Goal: Task Accomplishment & Management: Use online tool/utility

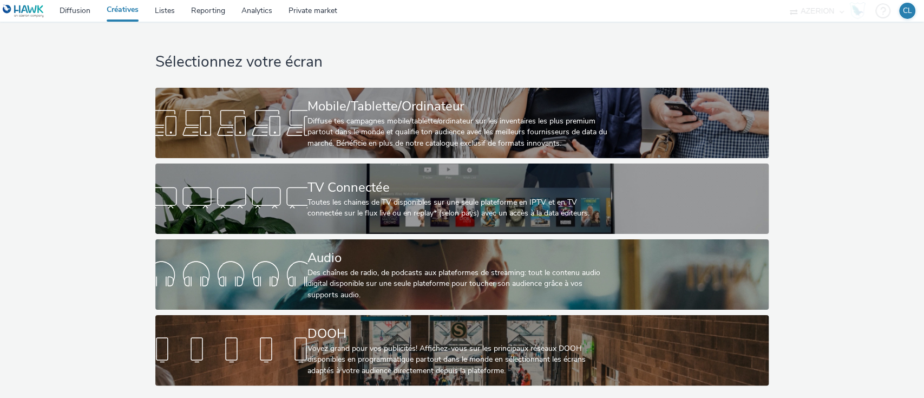
click at [808, 103] on div "Sélectionnez votre écran Mobile/Tablette/Ordinateur Diffuse tes campagnes mobil…" at bounding box center [462, 206] width 932 height 369
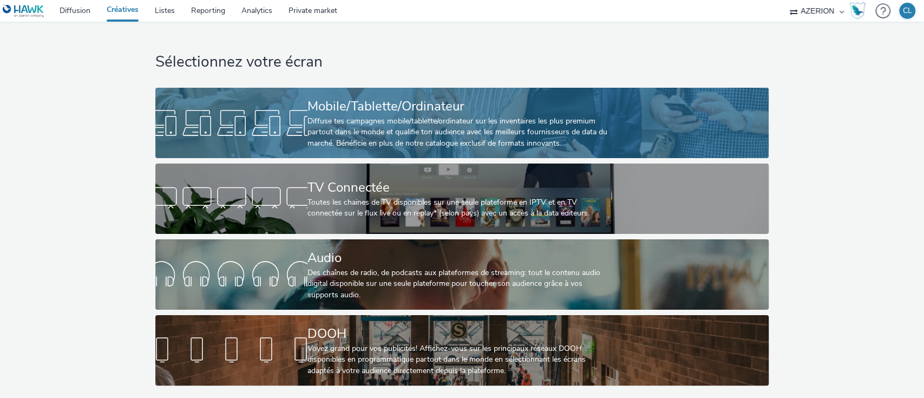
click at [466, 123] on div "Diffuse tes campagnes mobile/tablette/ordinateur sur les inventaires les plus p…" at bounding box center [460, 132] width 305 height 33
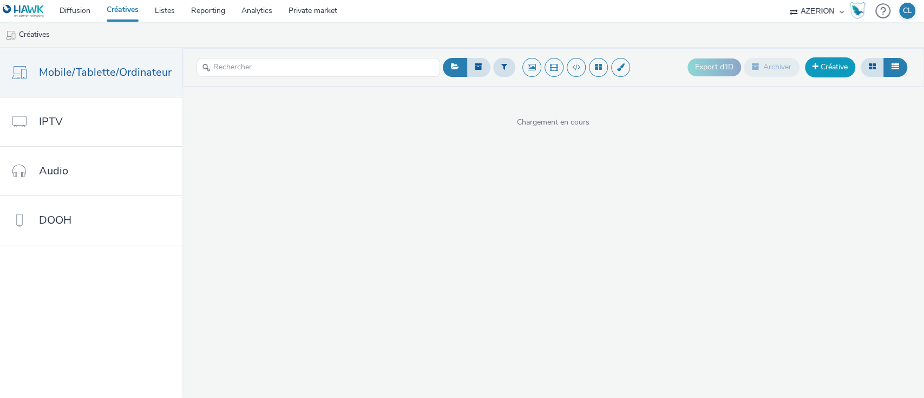
click at [827, 69] on link "Créative" at bounding box center [830, 66] width 50 height 19
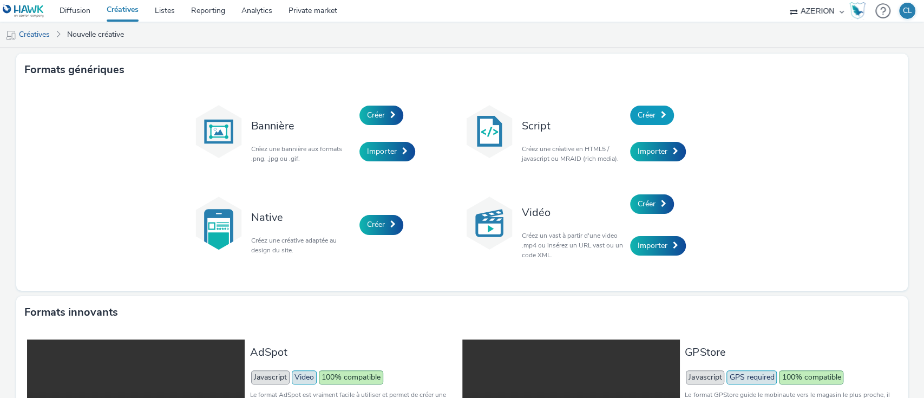
click at [661, 114] on span at bounding box center [663, 115] width 5 height 8
click at [394, 113] on link "Créer" at bounding box center [382, 115] width 44 height 19
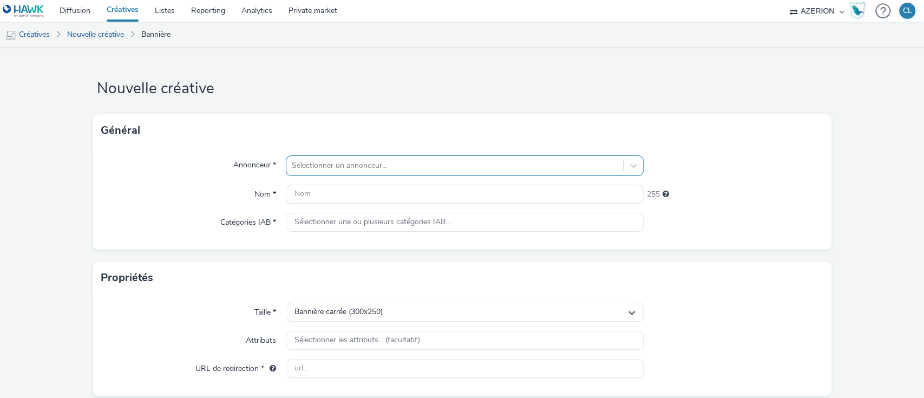
click at [414, 167] on div at bounding box center [455, 165] width 327 height 13
type input "mich"
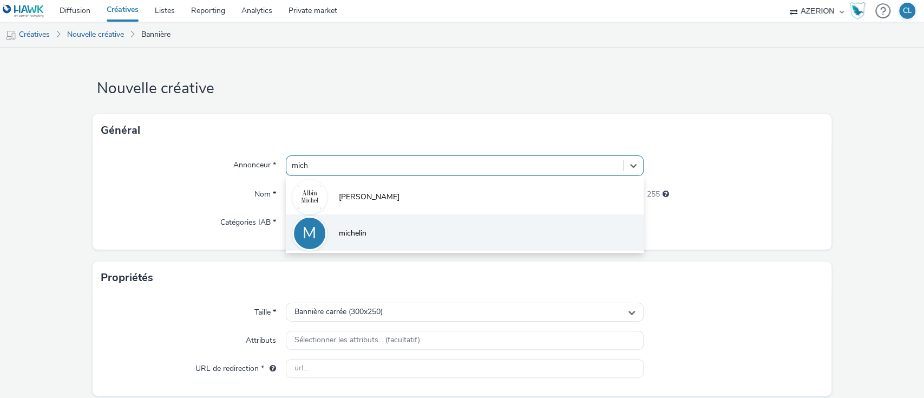
click at [377, 220] on li "M michelin" at bounding box center [465, 232] width 358 height 36
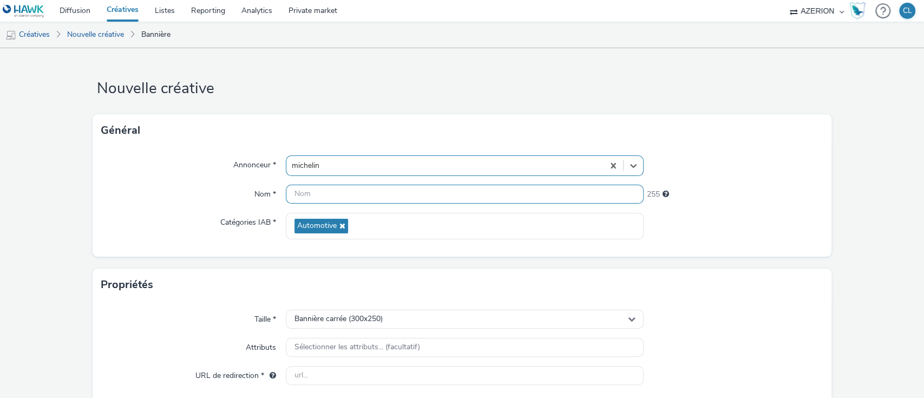
click at [340, 193] on input "text" at bounding box center [465, 194] width 358 height 19
type input "E"
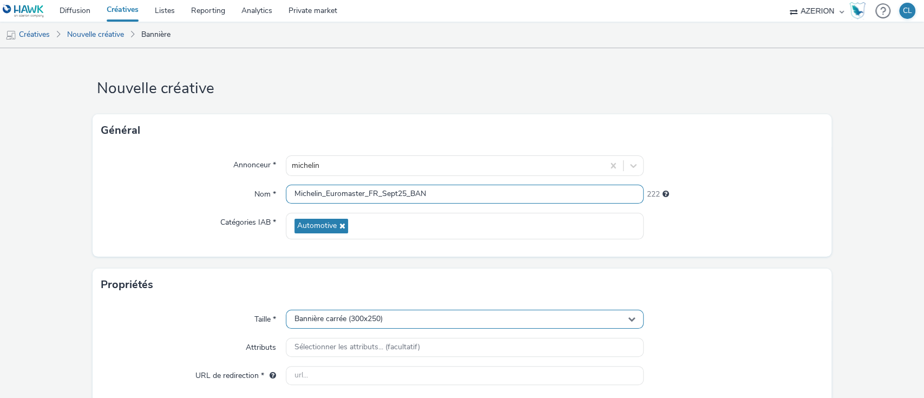
type input "Michelin_Euromaster_FR_Sept25_BAN"
click at [394, 321] on div "Bannière carrée (300x250)" at bounding box center [465, 319] width 358 height 19
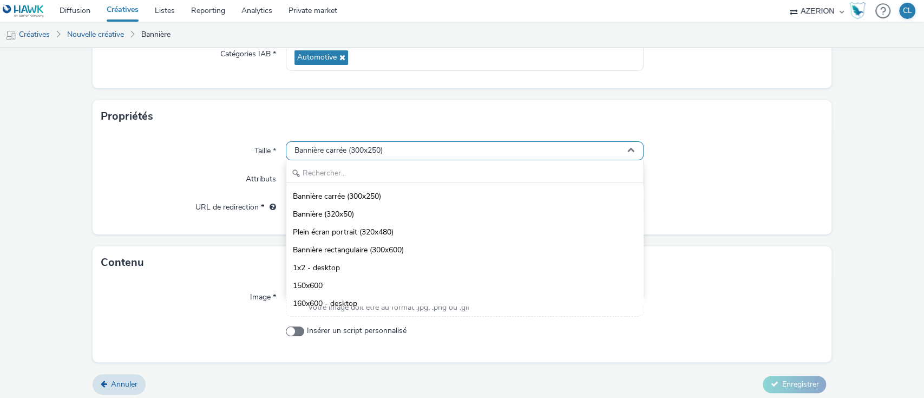
scroll to position [169, 0]
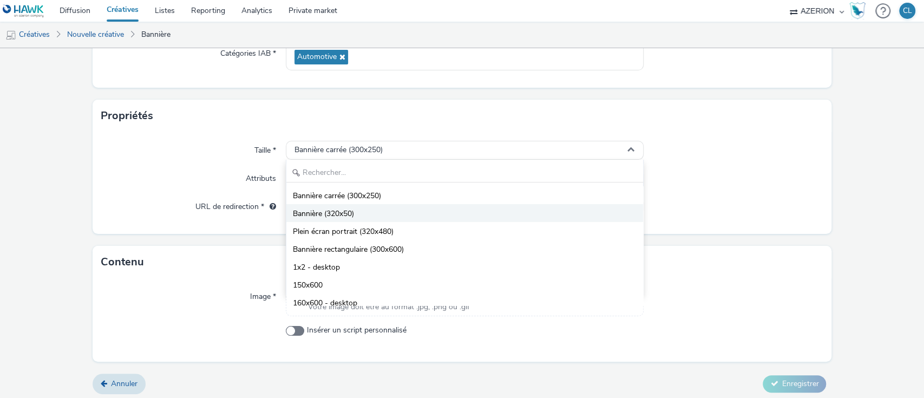
click at [407, 210] on li "Bannière (320x50)" at bounding box center [464, 213] width 357 height 18
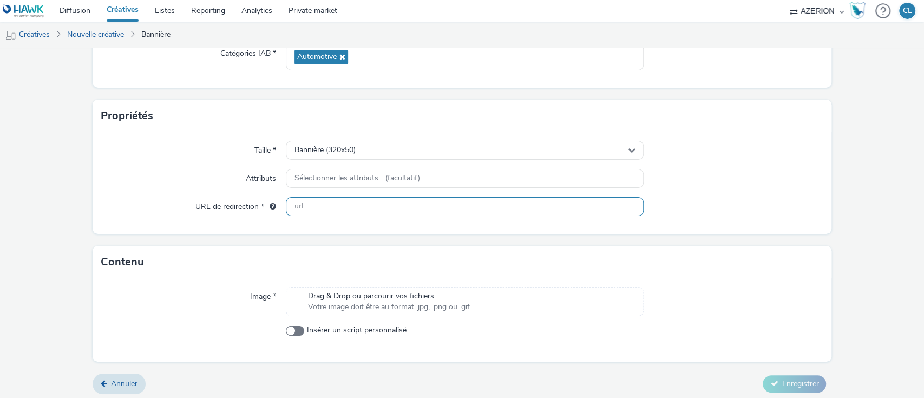
click at [350, 203] on input "text" at bounding box center [465, 206] width 358 height 19
paste input "https://www.euromaster.fr/"
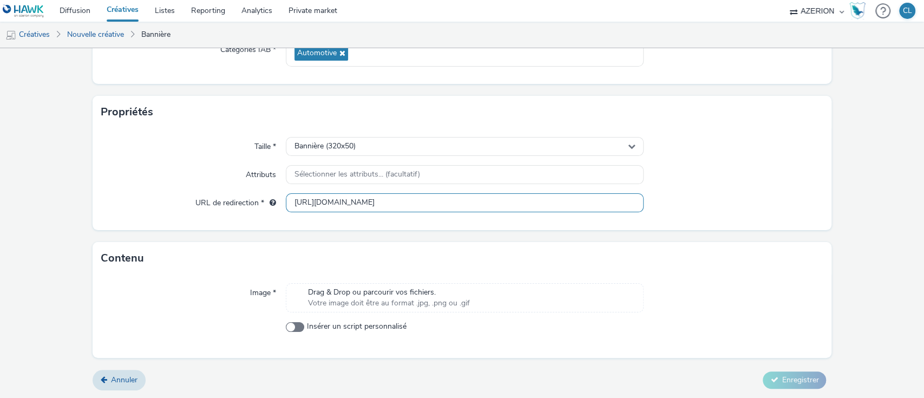
type input "https://www.euromaster.fr/"
click at [384, 299] on span "Votre image doit être au format .jpg, .png ou .gif" at bounding box center [389, 303] width 162 height 11
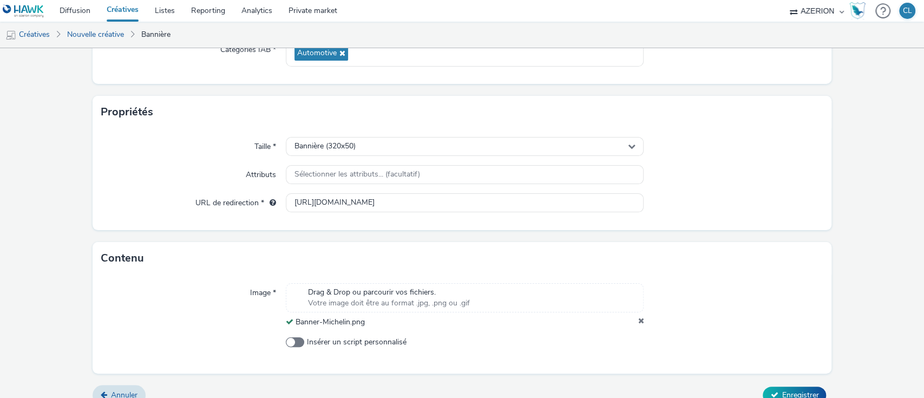
scroll to position [188, 0]
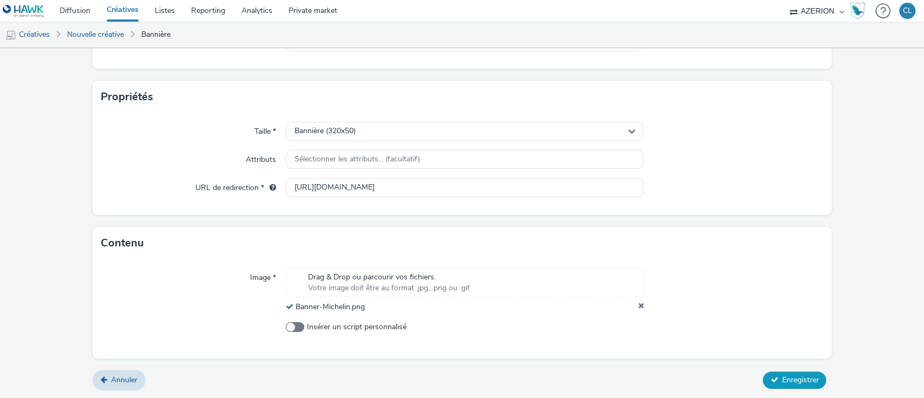
click at [801, 383] on span "Enregistrer" at bounding box center [800, 380] width 37 height 10
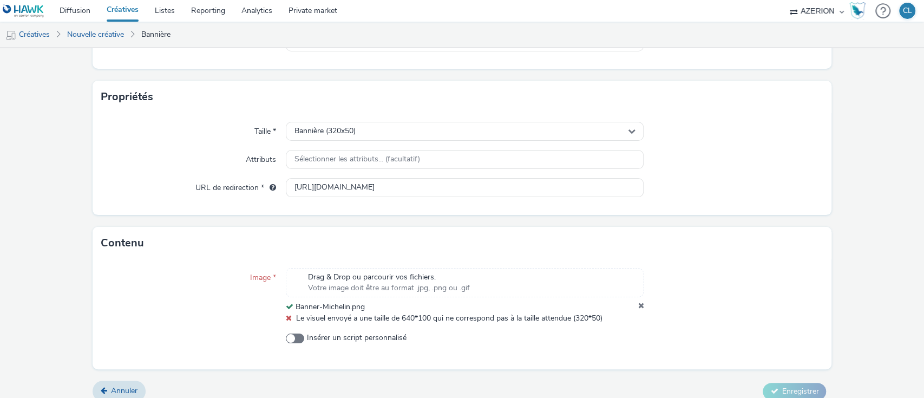
drag, startPoint x: 470, startPoint y: 250, endPoint x: 637, endPoint y: 303, distance: 176.2
click at [644, 303] on div at bounding box center [733, 296] width 179 height 56
click at [638, 305] on icon at bounding box center [641, 307] width 6 height 11
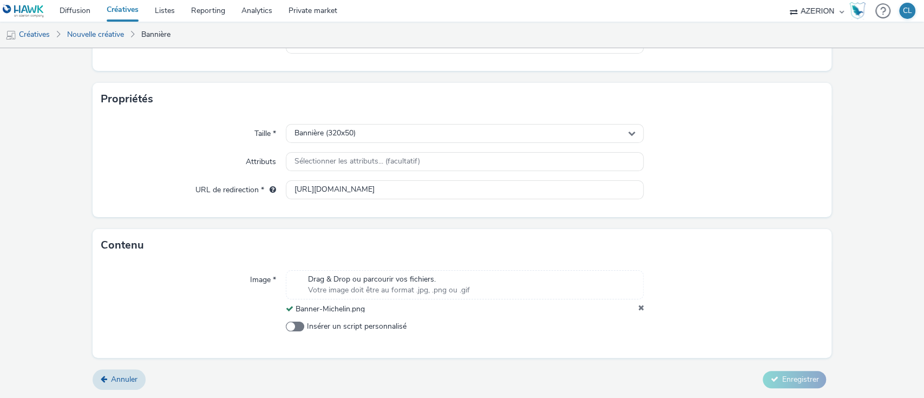
scroll to position [177, 0]
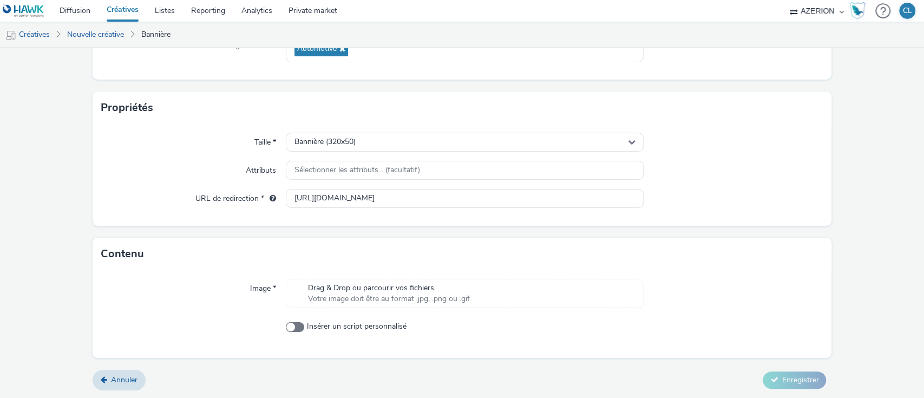
click at [421, 279] on div "Drag & Drop ou parcourir vos fichiers. Votre image doit être au format .jpg, .p…" at bounding box center [465, 293] width 358 height 29
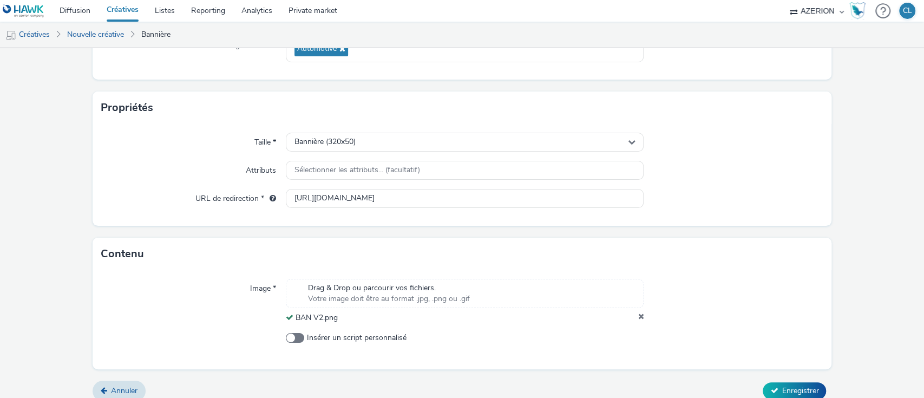
scroll to position [188, 0]
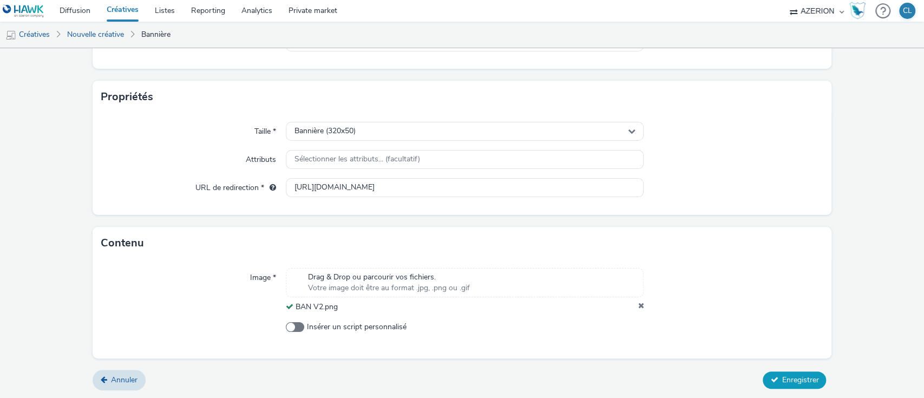
click at [800, 384] on span "Enregistrer" at bounding box center [800, 380] width 37 height 10
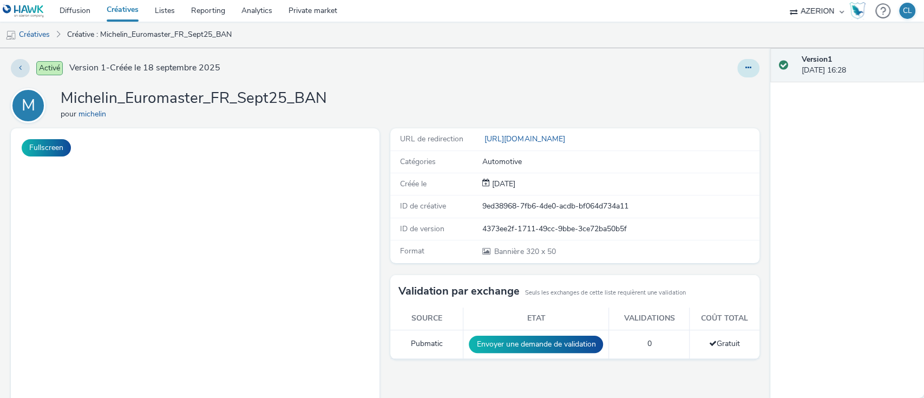
click at [740, 72] on button at bounding box center [749, 68] width 22 height 18
click at [719, 109] on link "Dupliquer" at bounding box center [719, 112] width 81 height 22
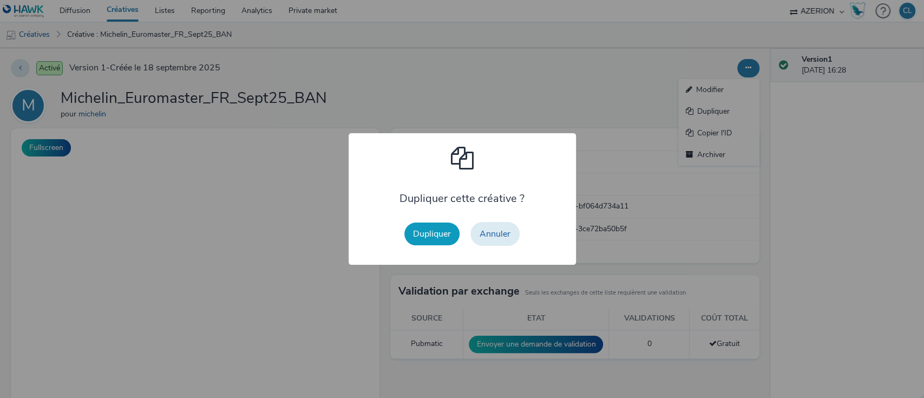
click at [433, 236] on button "Dupliquer" at bounding box center [432, 234] width 55 height 23
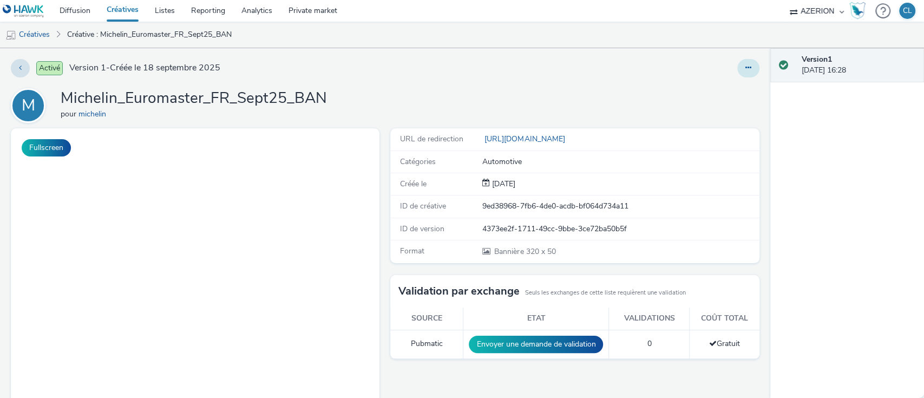
click at [746, 67] on icon at bounding box center [749, 68] width 6 height 8
click at [712, 92] on link "Modifier" at bounding box center [719, 90] width 81 height 22
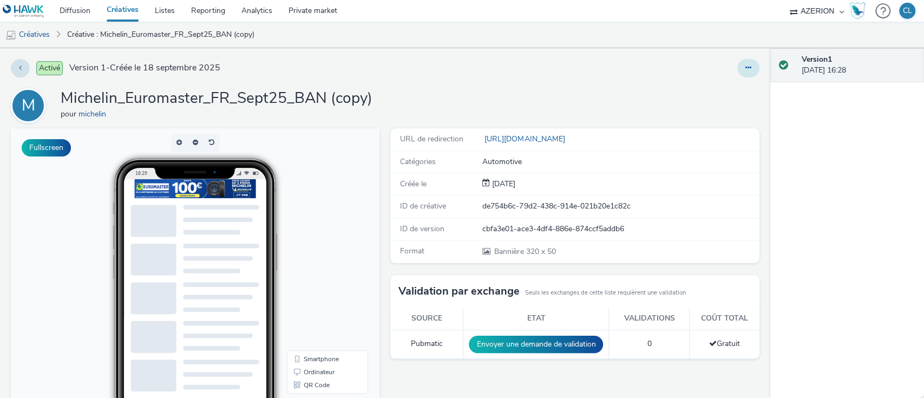
click at [738, 62] on button at bounding box center [749, 68] width 22 height 18
click at [700, 83] on link "Modifier" at bounding box center [719, 90] width 81 height 22
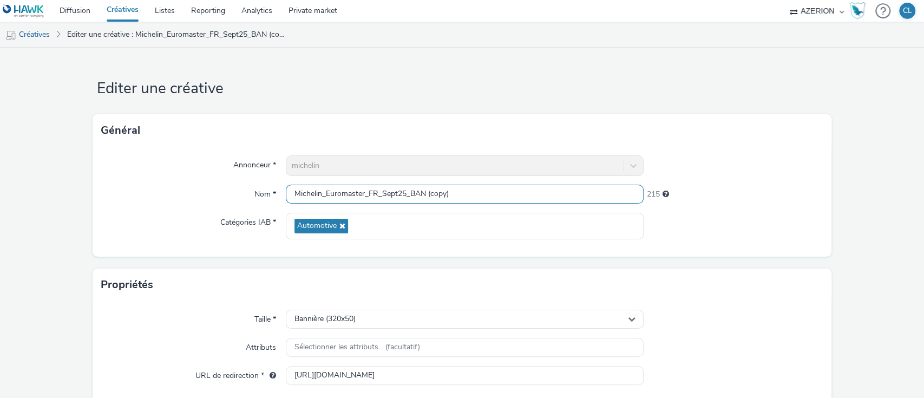
drag, startPoint x: 458, startPoint y: 188, endPoint x: 407, endPoint y: 194, distance: 51.8
click at [407, 194] on input "Michelin_Euromaster_FR_Sept25_BAN (copy)" at bounding box center [465, 194] width 358 height 19
type input "Michelin_Euromaster_FR_Sept25_MPU"
click at [701, 244] on div "Annonceur * michelin Nom * Michelin_Euromaster_FR_Sept25_MPU 222 Catégories IAB…" at bounding box center [463, 202] width 740 height 110
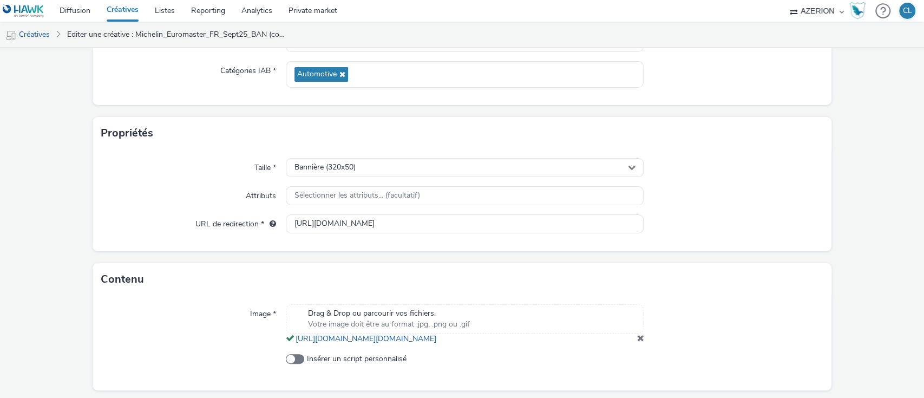
scroll to position [153, 0]
click at [351, 173] on div "Bannière (320x50)" at bounding box center [465, 166] width 358 height 19
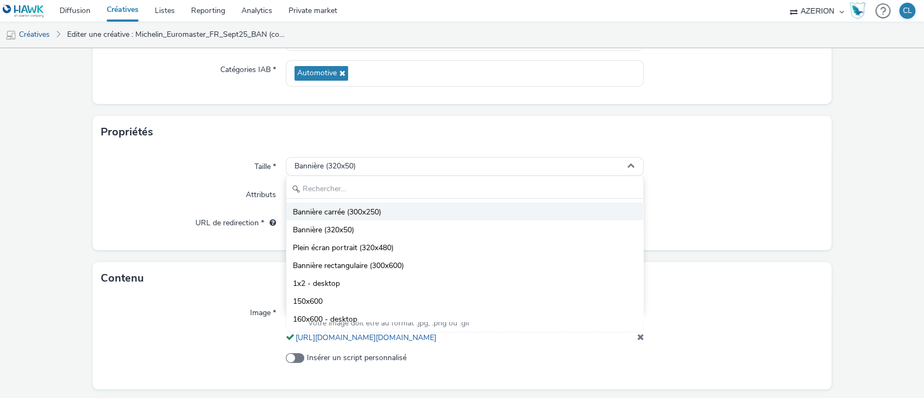
click at [356, 211] on span "Bannière carrée (300x250)" at bounding box center [337, 212] width 88 height 11
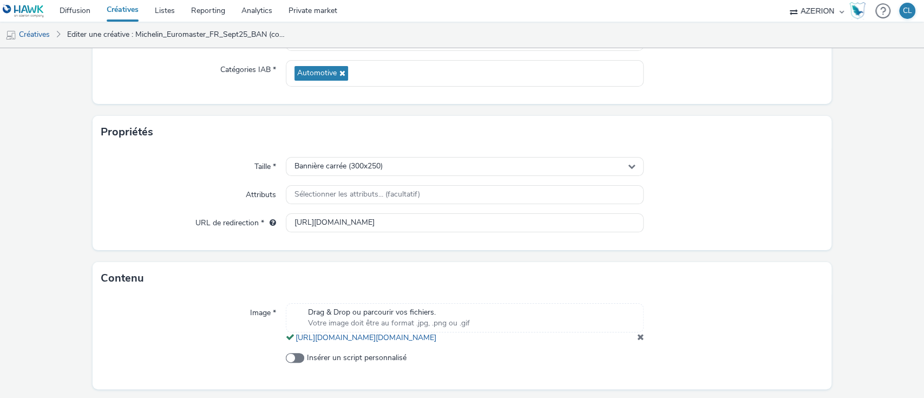
scroll to position [195, 0]
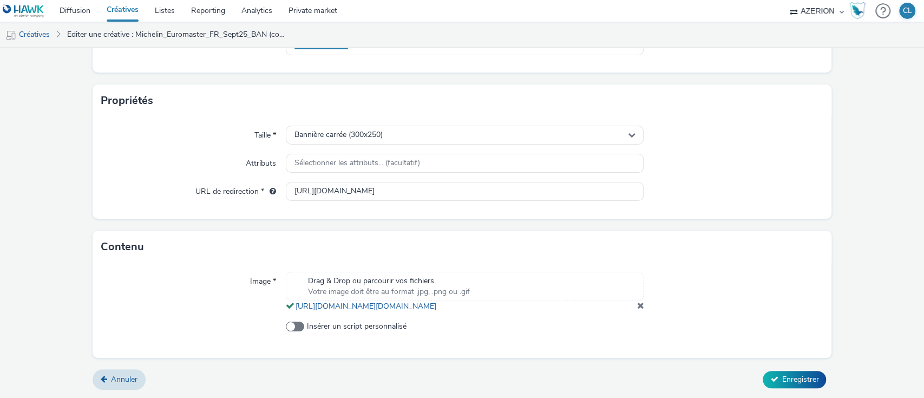
click at [637, 302] on span at bounding box center [640, 305] width 7 height 9
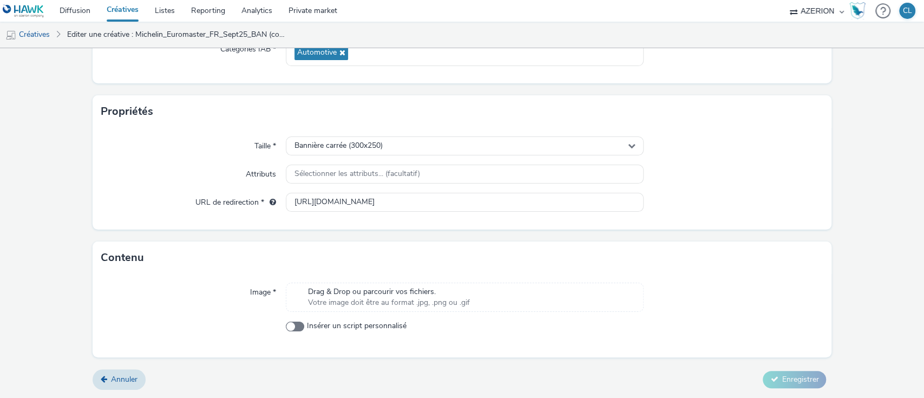
scroll to position [173, 0]
click at [403, 301] on span "Votre image doit être au format .jpg, .png ou .gif" at bounding box center [389, 303] width 162 height 11
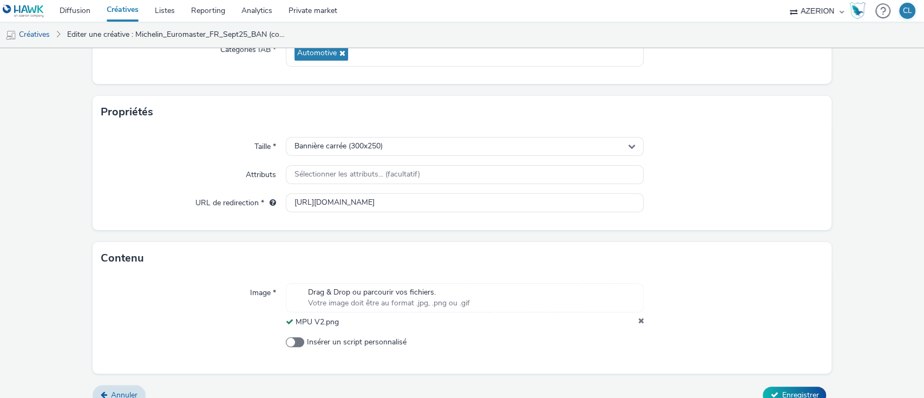
scroll to position [188, 0]
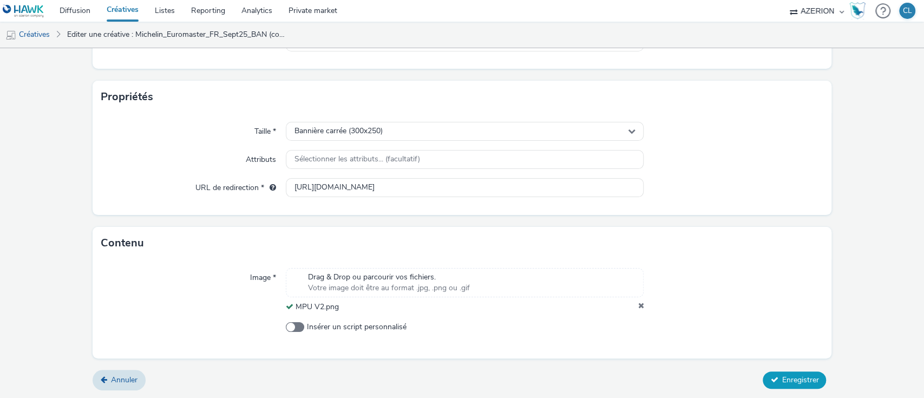
click at [782, 384] on span "Enregistrer" at bounding box center [800, 380] width 37 height 10
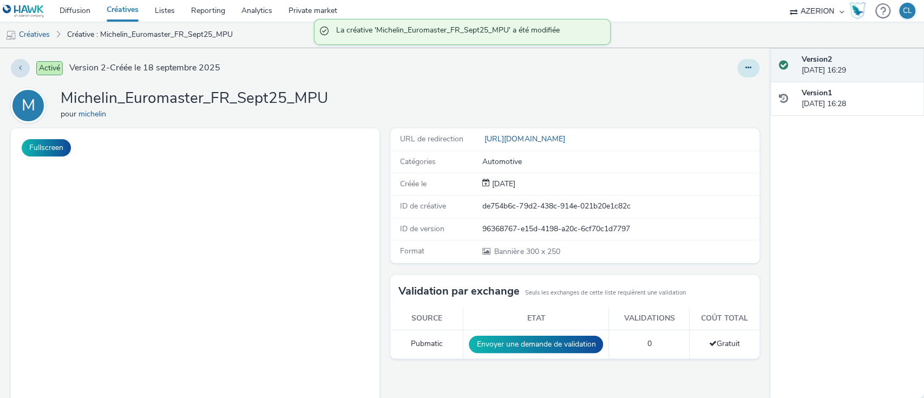
click at [738, 59] on button at bounding box center [749, 68] width 22 height 18
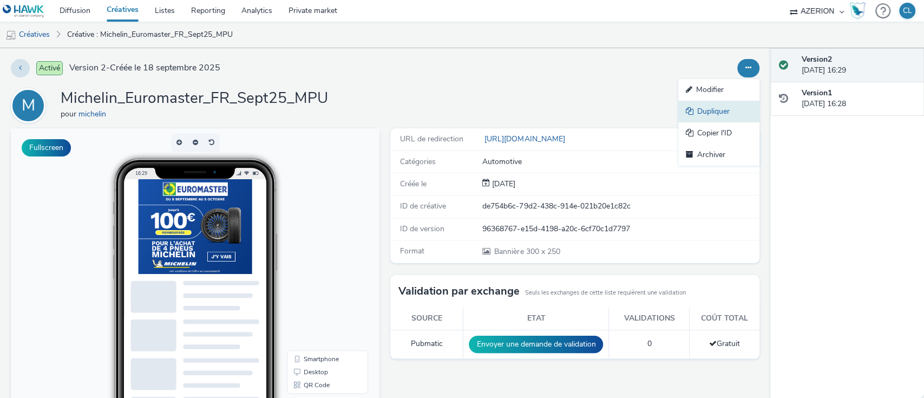
click at [727, 110] on link "Dupliquer" at bounding box center [719, 112] width 81 height 22
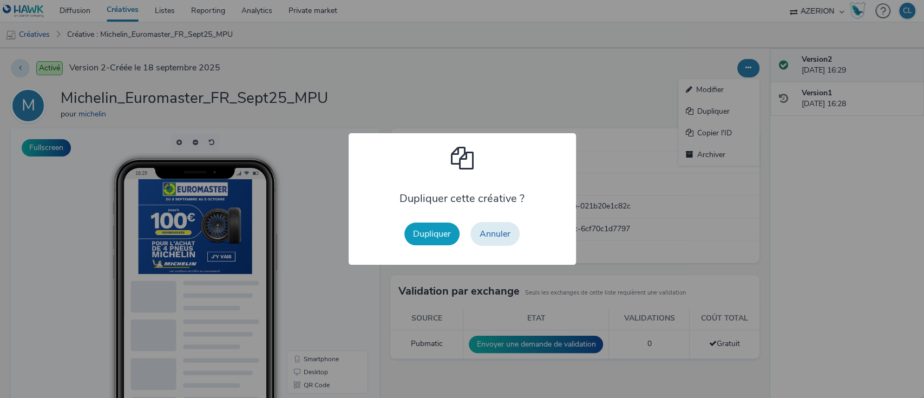
click at [439, 245] on button "Dupliquer" at bounding box center [432, 234] width 55 height 23
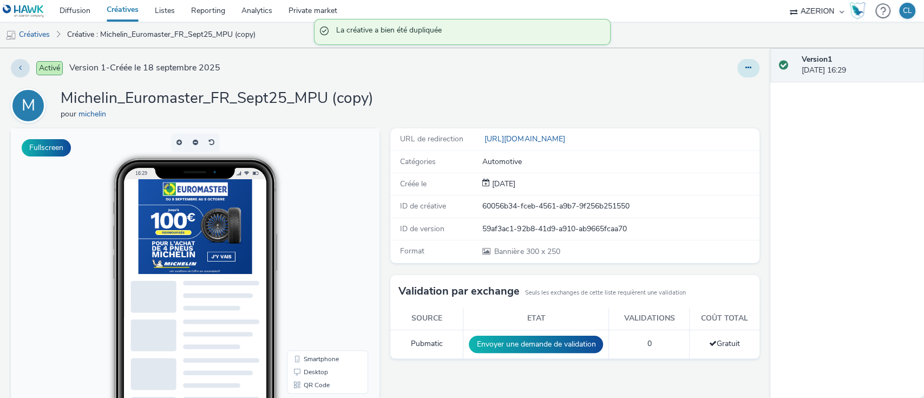
click at [746, 64] on icon at bounding box center [749, 68] width 6 height 8
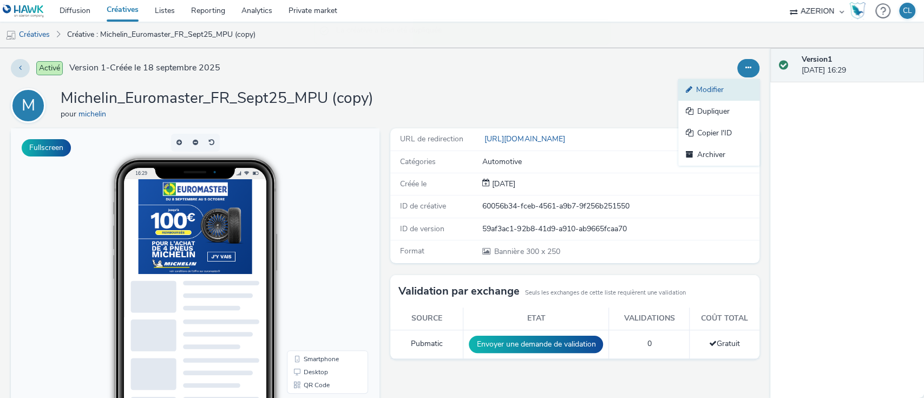
click at [710, 86] on link "Modifier" at bounding box center [719, 90] width 81 height 22
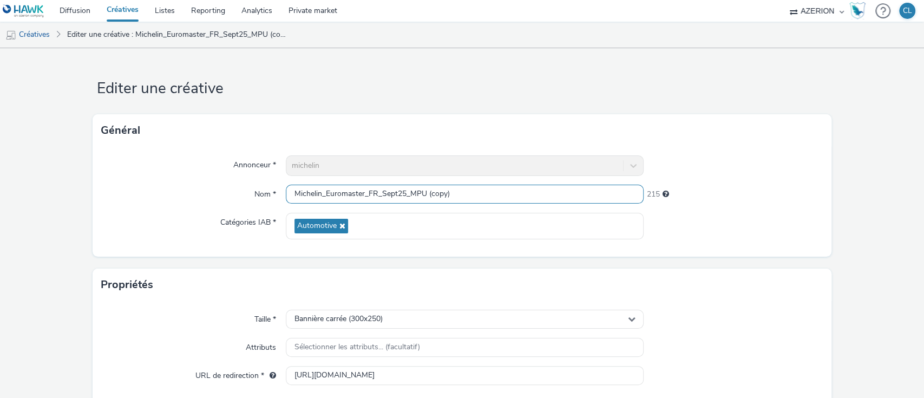
click at [442, 192] on input "Michelin_Euromaster_FR_Sept25_MPU (copy)" at bounding box center [465, 194] width 358 height 19
drag, startPoint x: 450, startPoint y: 193, endPoint x: 406, endPoint y: 195, distance: 44.5
click at [406, 195] on input "Michelin_Euromaster_FR_Sept25_MPU (copy)" at bounding box center [465, 194] width 358 height 19
type input "Michelin_Euromaster_FR_Sept25_INTER"
click at [390, 315] on div "Bannière carrée (300x250)" at bounding box center [465, 319] width 358 height 19
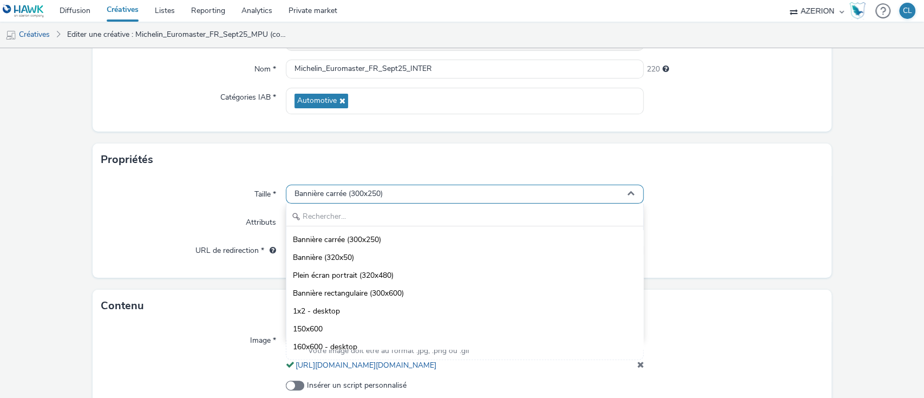
scroll to position [126, 0]
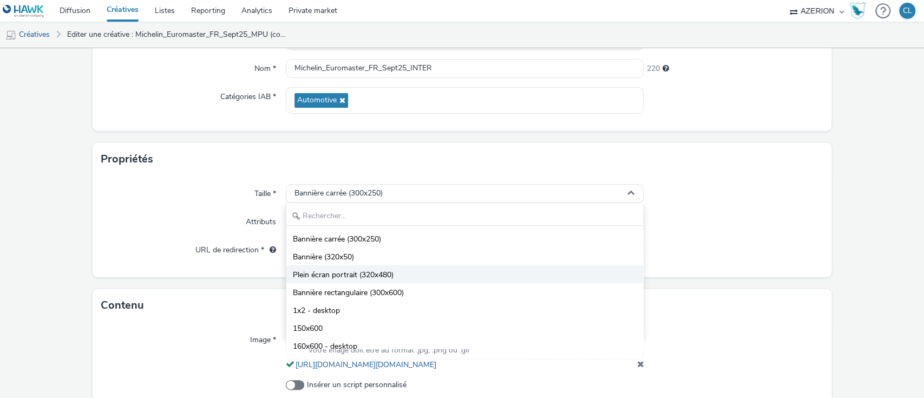
click at [403, 275] on li "Plein écran portrait (320x480)" at bounding box center [464, 274] width 357 height 18
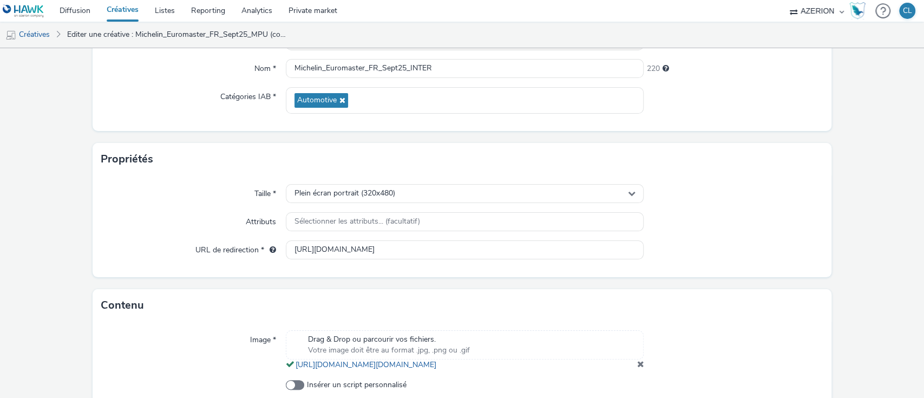
scroll to position [195, 0]
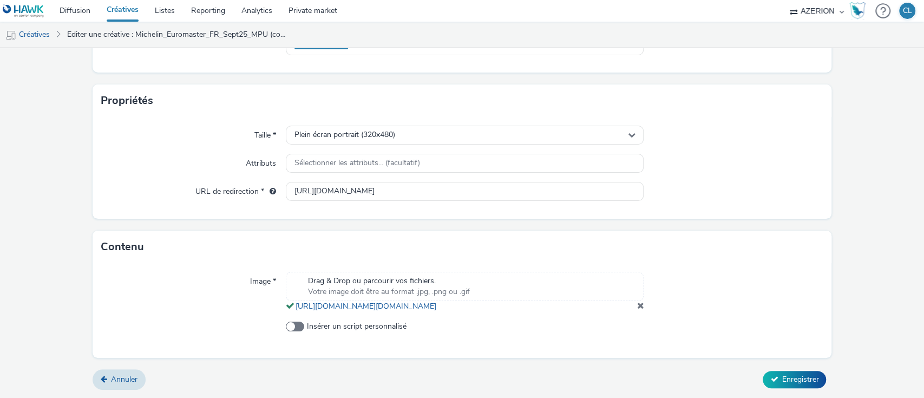
click at [637, 307] on span at bounding box center [640, 305] width 7 height 9
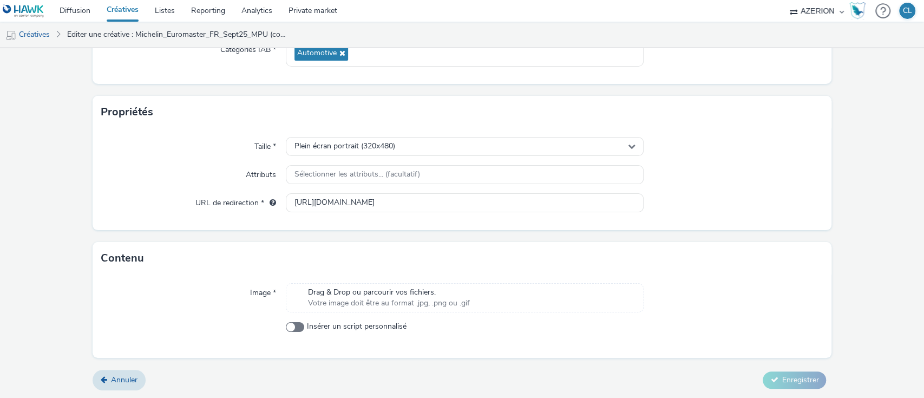
click at [419, 286] on div "Drag & Drop ou parcourir vos fichiers. Votre image doit être au format .jpg, .p…" at bounding box center [465, 297] width 358 height 29
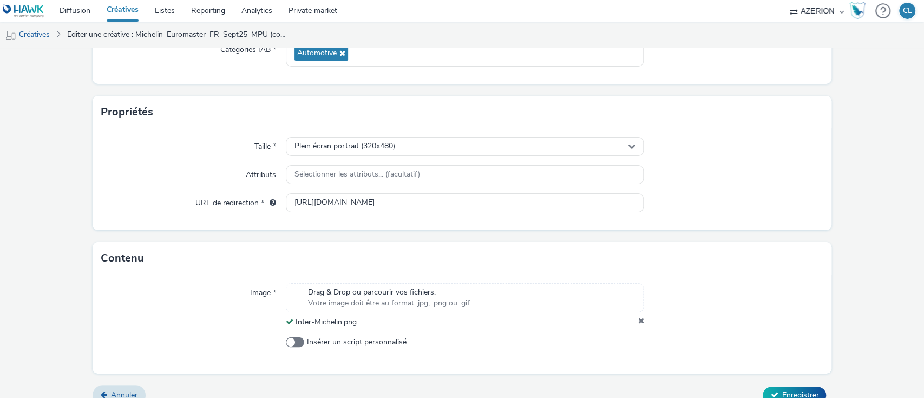
scroll to position [188, 0]
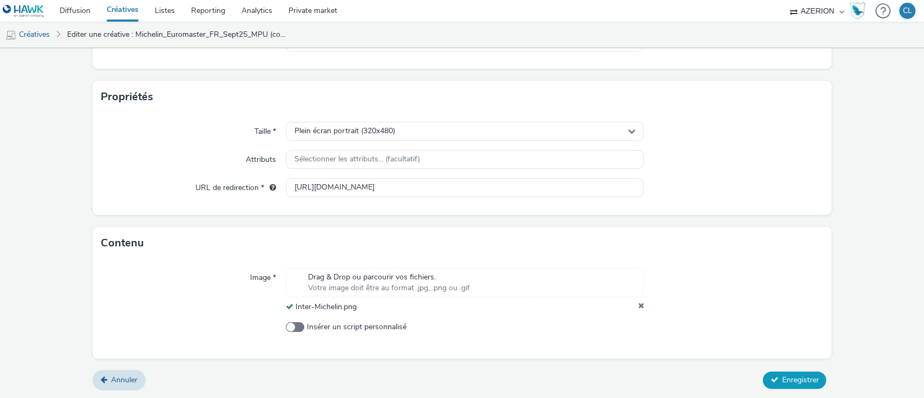
click at [808, 375] on span "Enregistrer" at bounding box center [800, 380] width 37 height 10
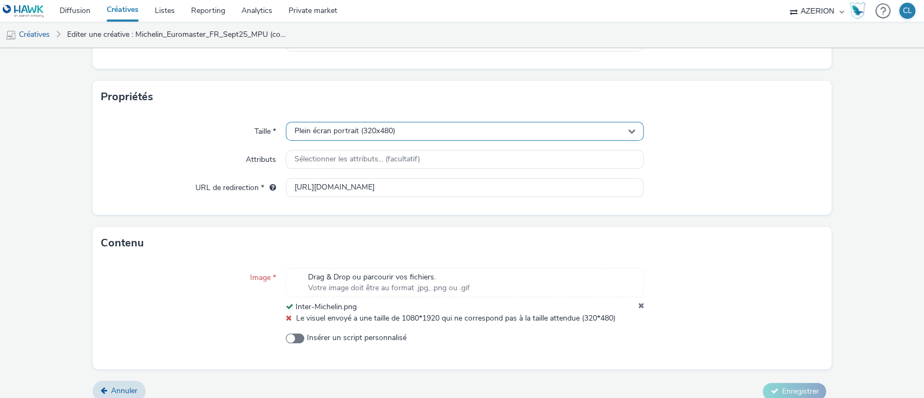
click at [396, 132] on div "Plein écran portrait (320x480)" at bounding box center [465, 131] width 358 height 19
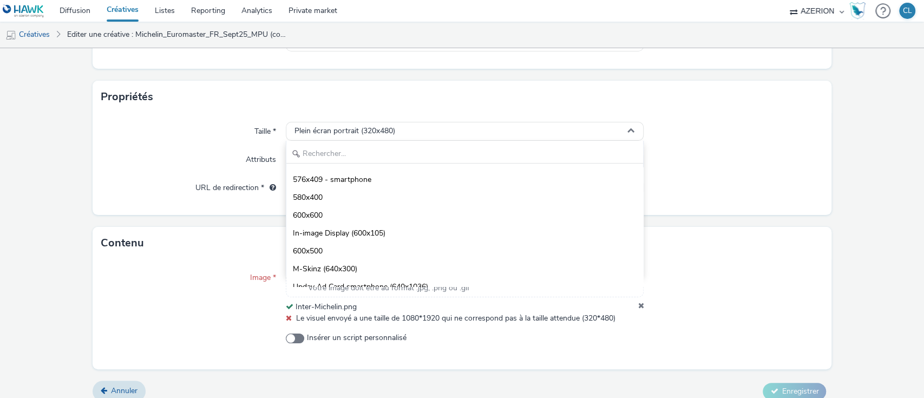
scroll to position [1168, 0]
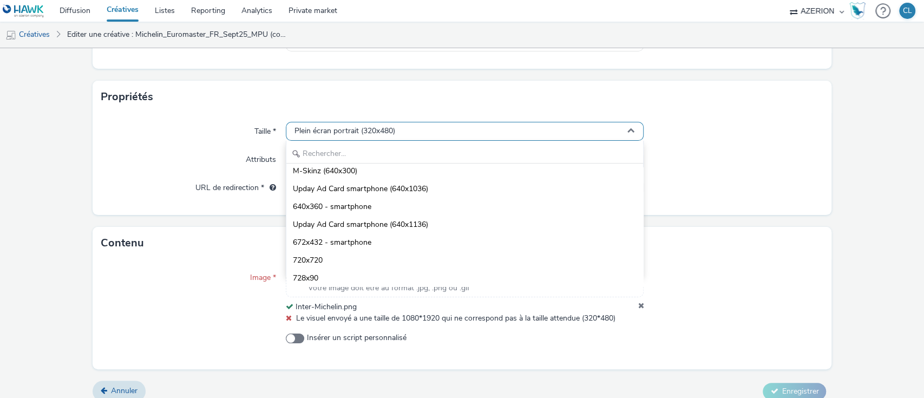
click at [389, 127] on span "Plein écran portrait (320x480)" at bounding box center [345, 131] width 101 height 9
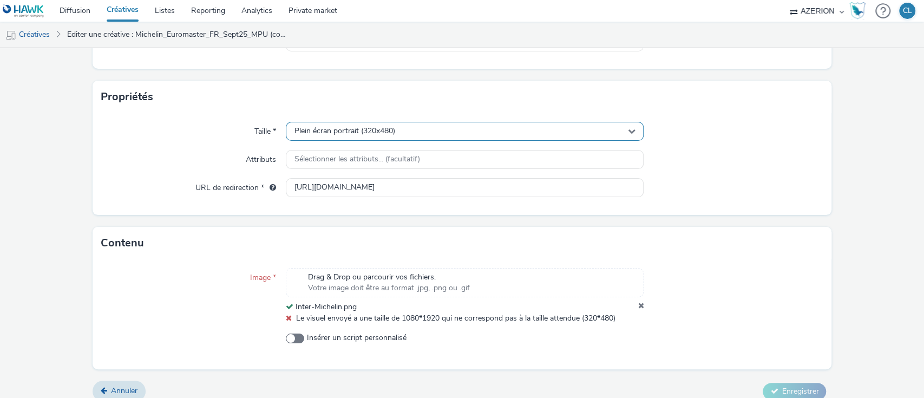
click at [389, 127] on span "Plein écran portrait (320x480)" at bounding box center [345, 131] width 101 height 9
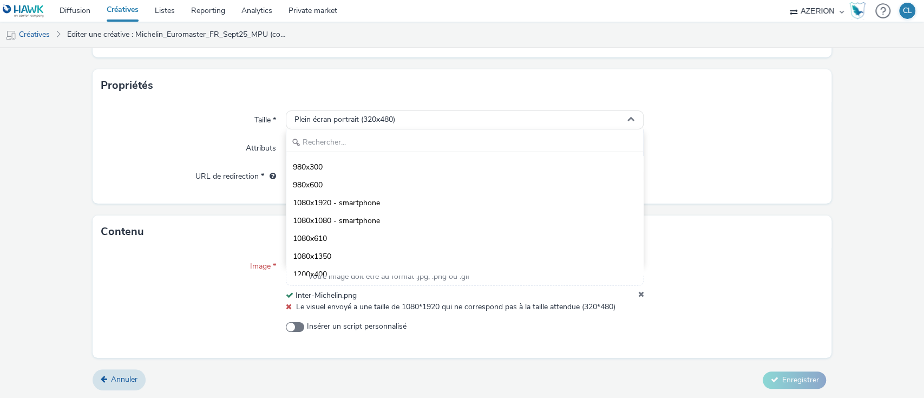
scroll to position [1438, 0]
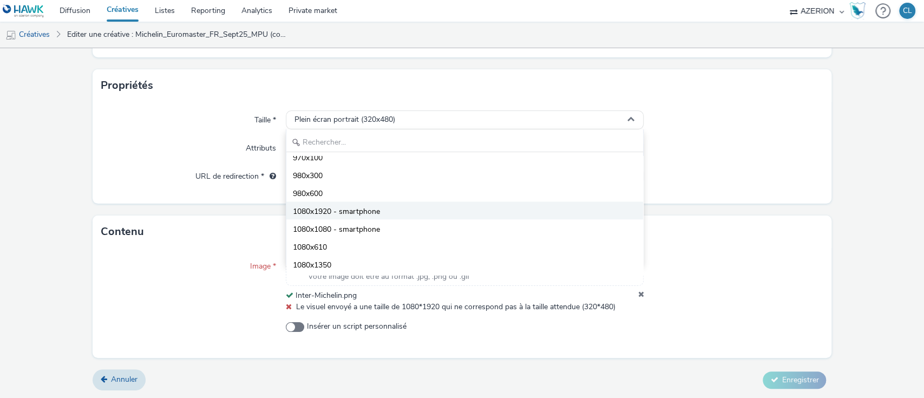
click at [499, 214] on li "1080x1920 - smartphone" at bounding box center [464, 210] width 357 height 18
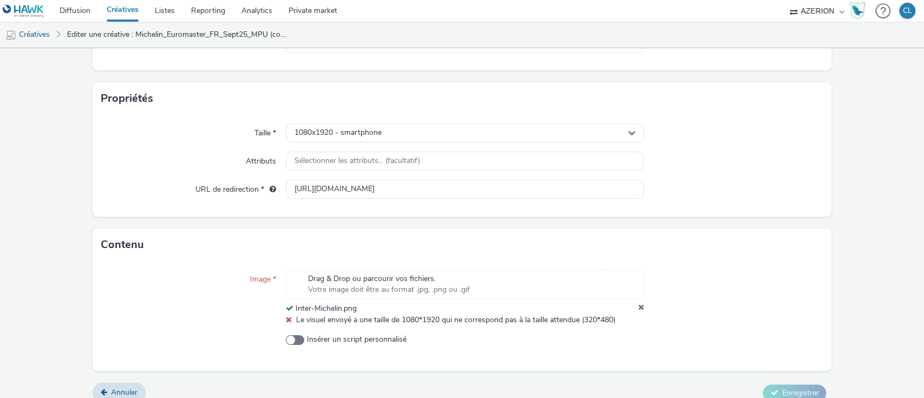
scroll to position [198, 0]
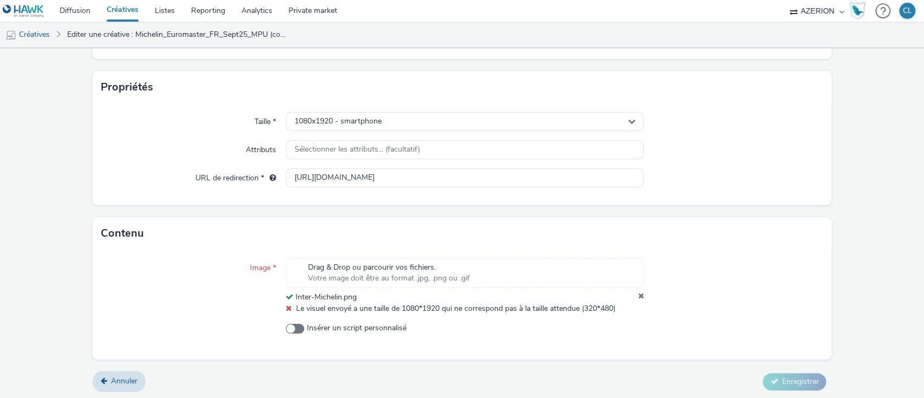
click at [758, 192] on div "Taille * 1080x1920 - smartphone Attributs Sélectionner les attributs... (facult…" at bounding box center [463, 154] width 740 height 102
click at [192, 279] on div "Image *" at bounding box center [193, 286] width 185 height 56
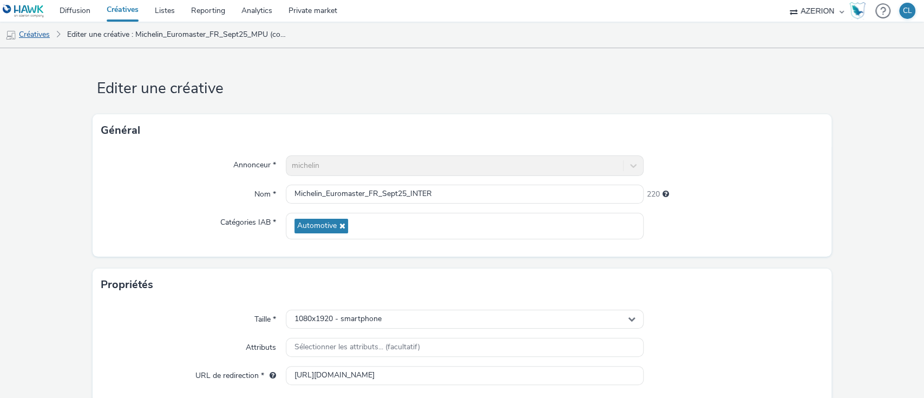
click at [48, 35] on link "Créatives" at bounding box center [27, 35] width 55 height 26
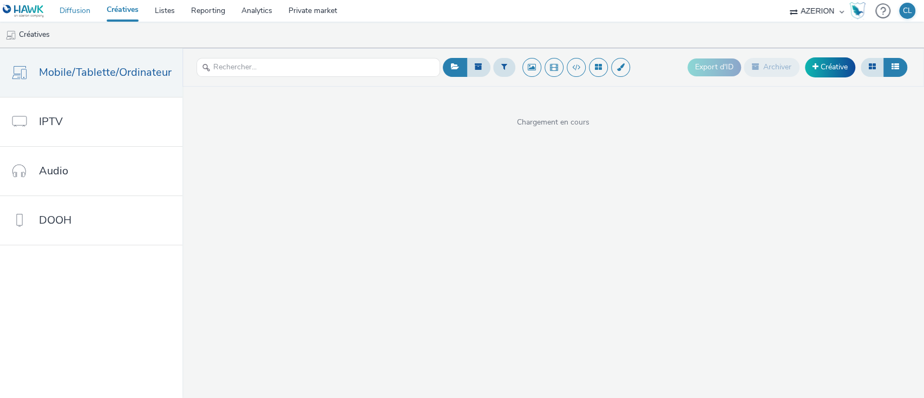
click at [88, 19] on link "Diffusion" at bounding box center [74, 11] width 47 height 22
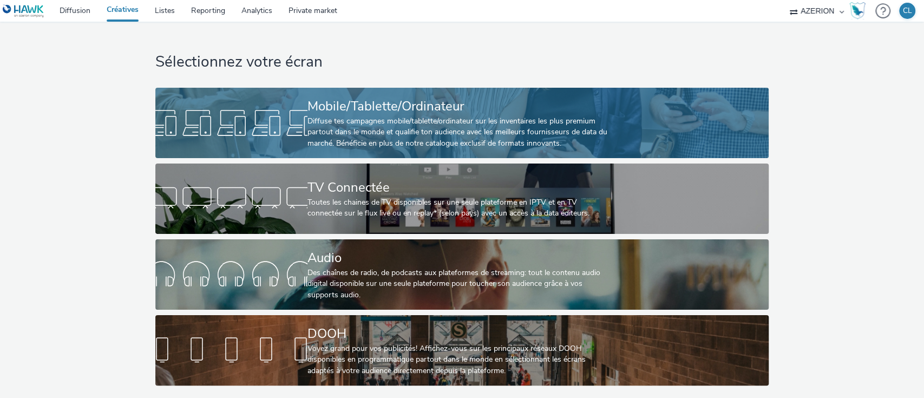
click at [441, 130] on div "Diffuse tes campagnes mobile/tablette/ordinateur sur les inventaires les plus p…" at bounding box center [460, 132] width 305 height 33
